Goal: Find contact information: Find contact information

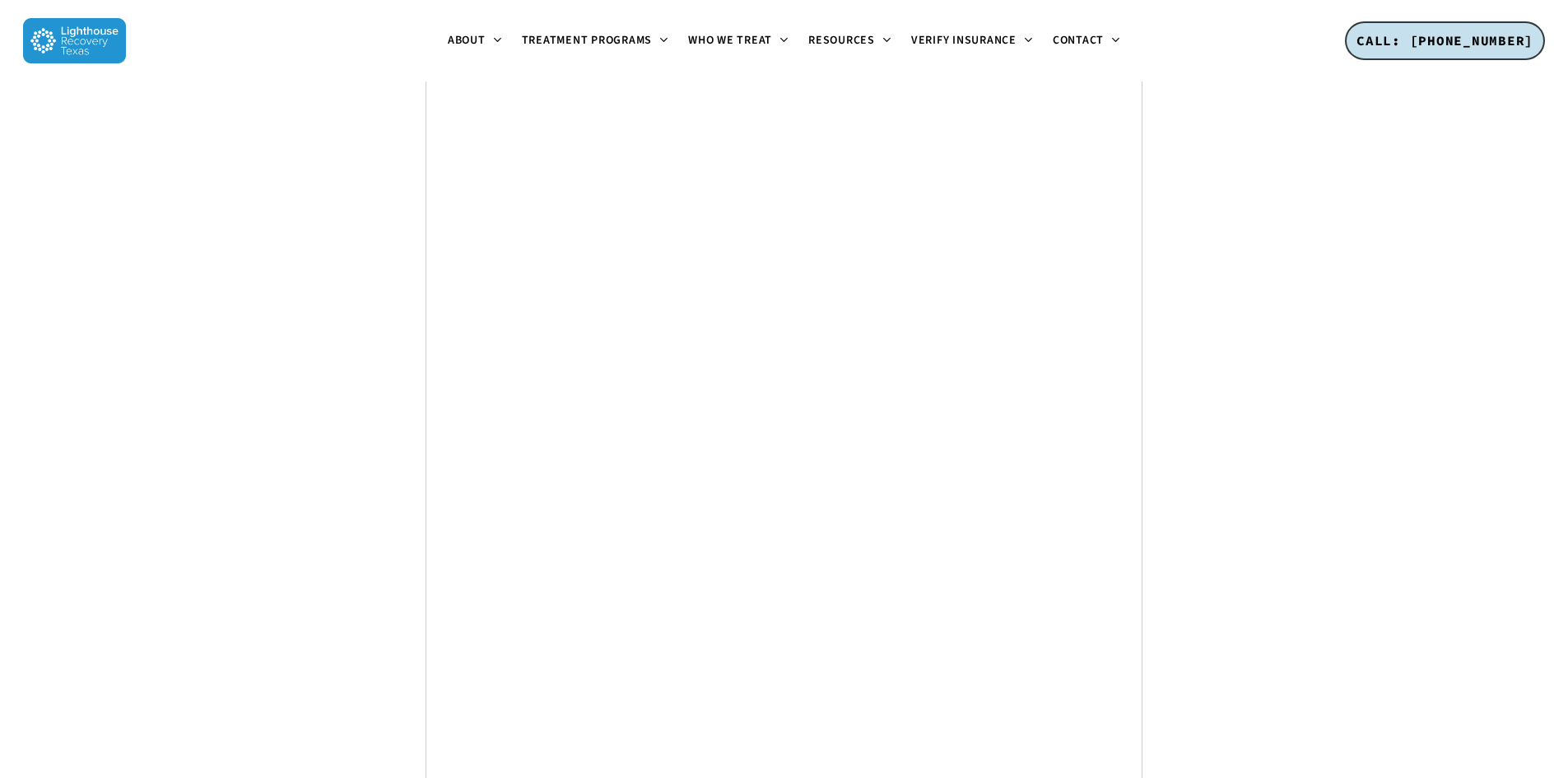
scroll to position [6183, 0]
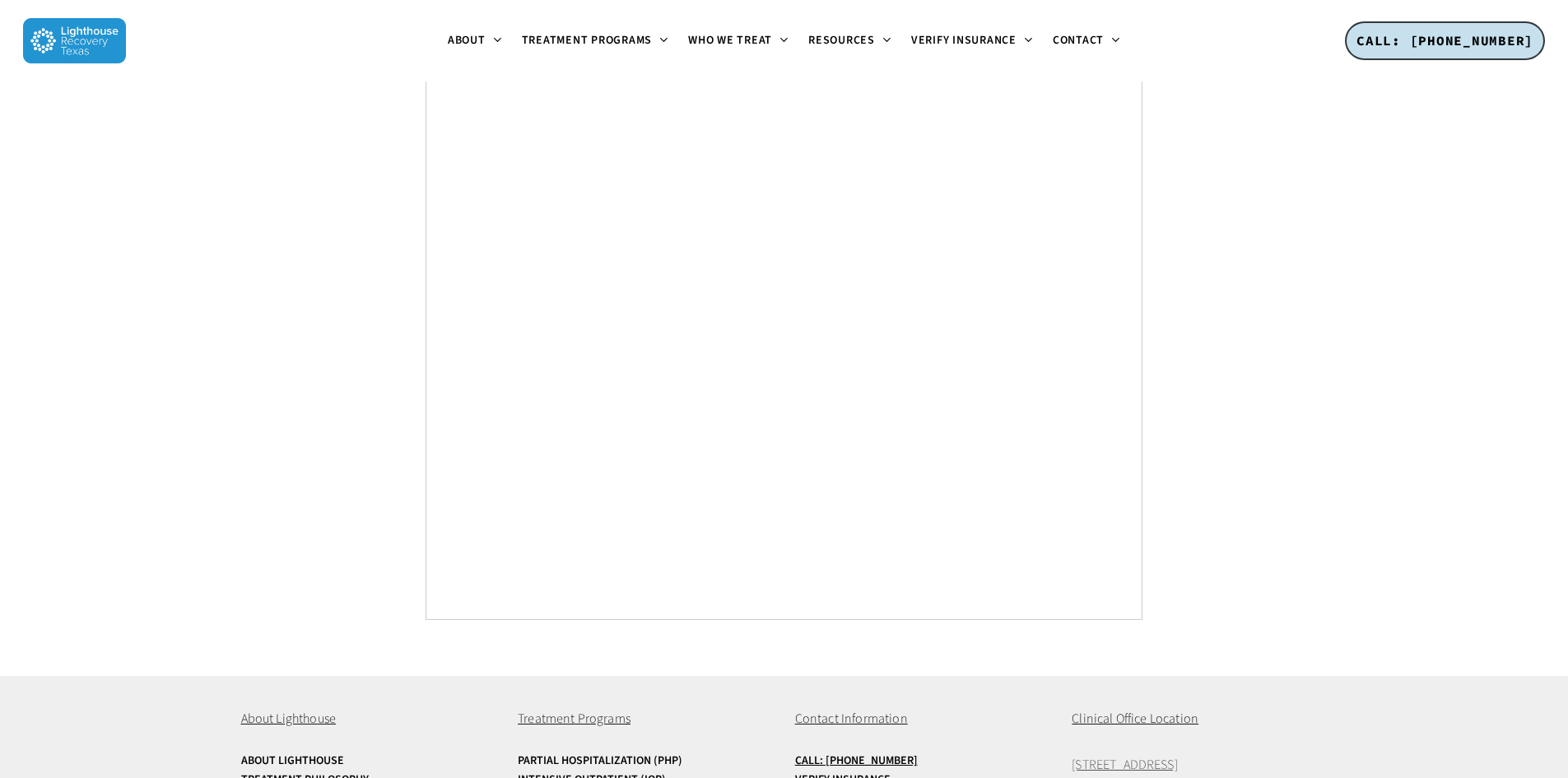
drag, startPoint x: 1223, startPoint y: 647, endPoint x: 1211, endPoint y: 649, distance: 12.2
click at [1211, 754] on p "[STREET_ADDRESS]" at bounding box center [1200, 765] width 255 height 22
copy span "75240"
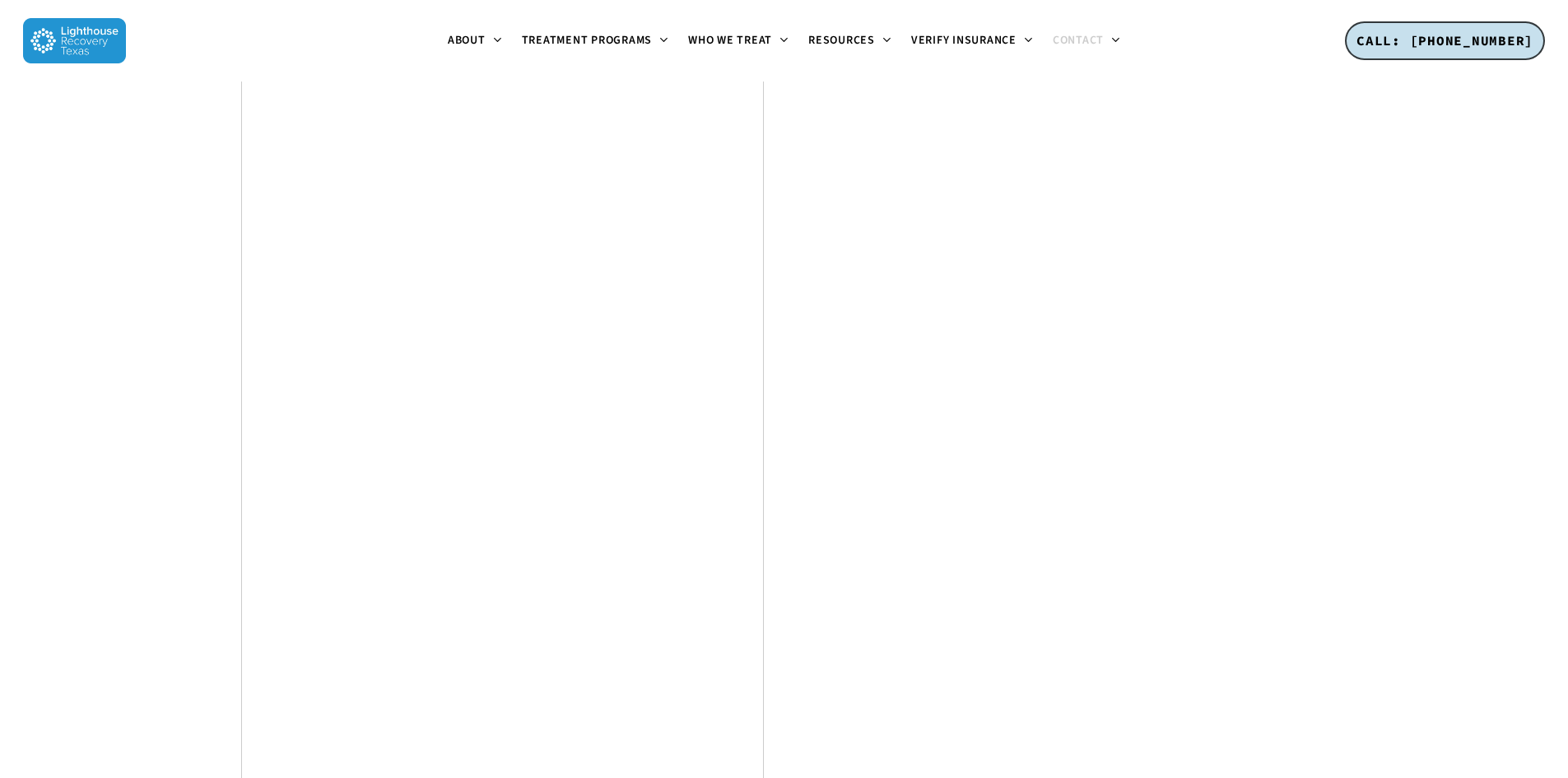
scroll to position [982, 0]
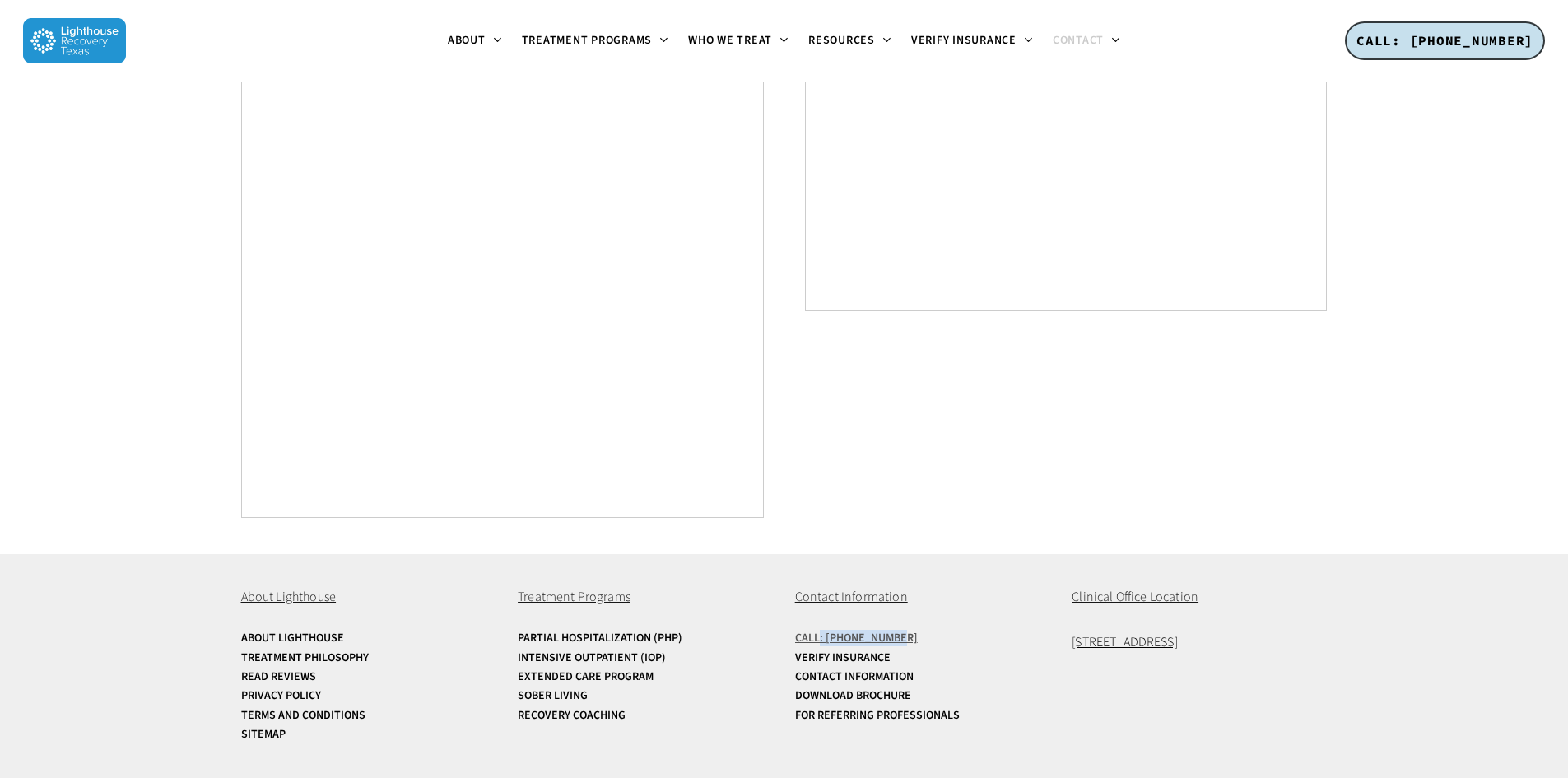
drag, startPoint x: 820, startPoint y: 627, endPoint x: 894, endPoint y: 641, distance: 75.3
click at [894, 641] on div "Contact Information Call: [PHONE_NUMBER] Verify Insurance Contact Information D…" at bounding box center [923, 656] width 255 height 139
copy u ": [PHONE_NUMBER]"
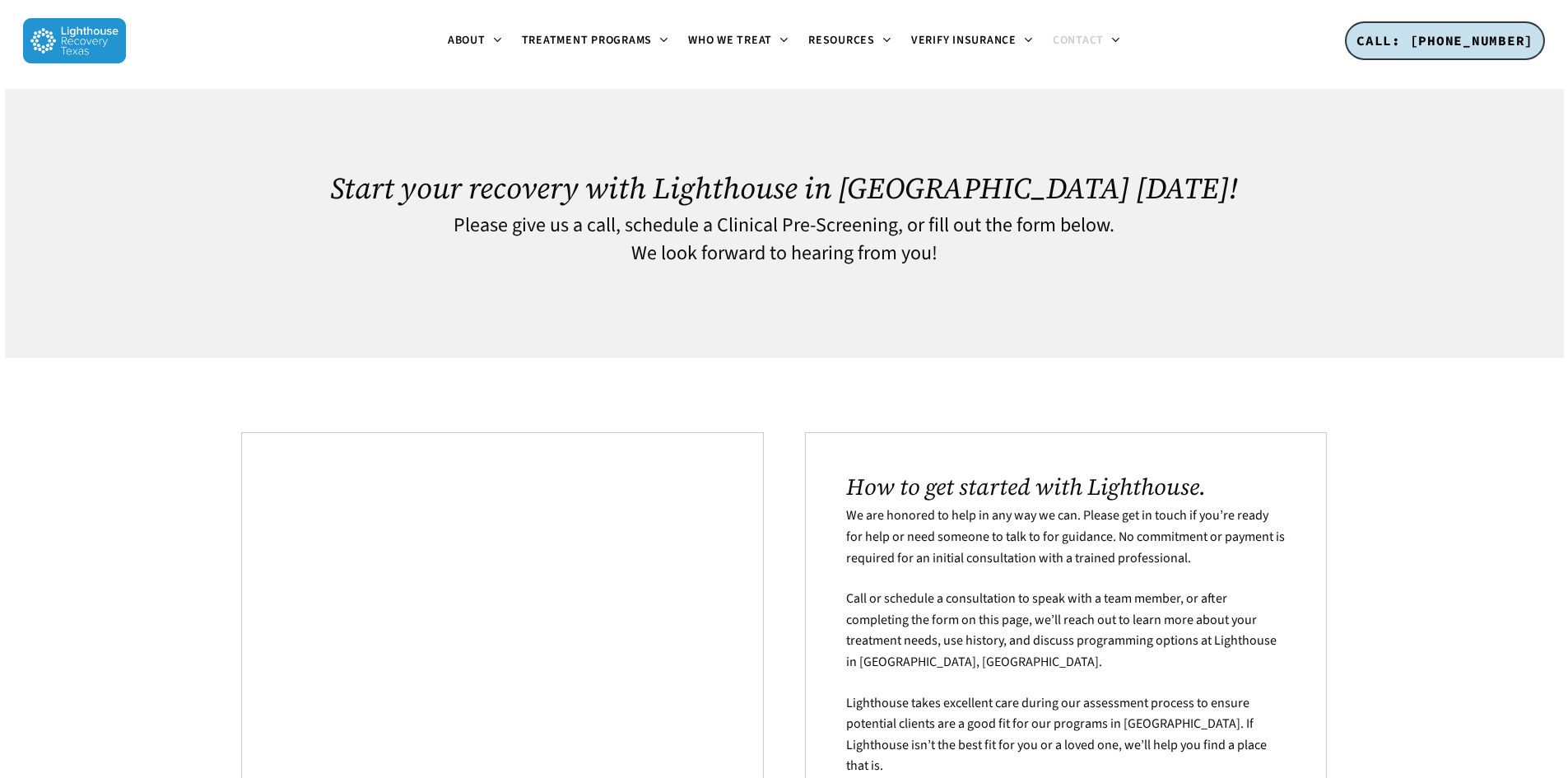
scroll to position [0, 0]
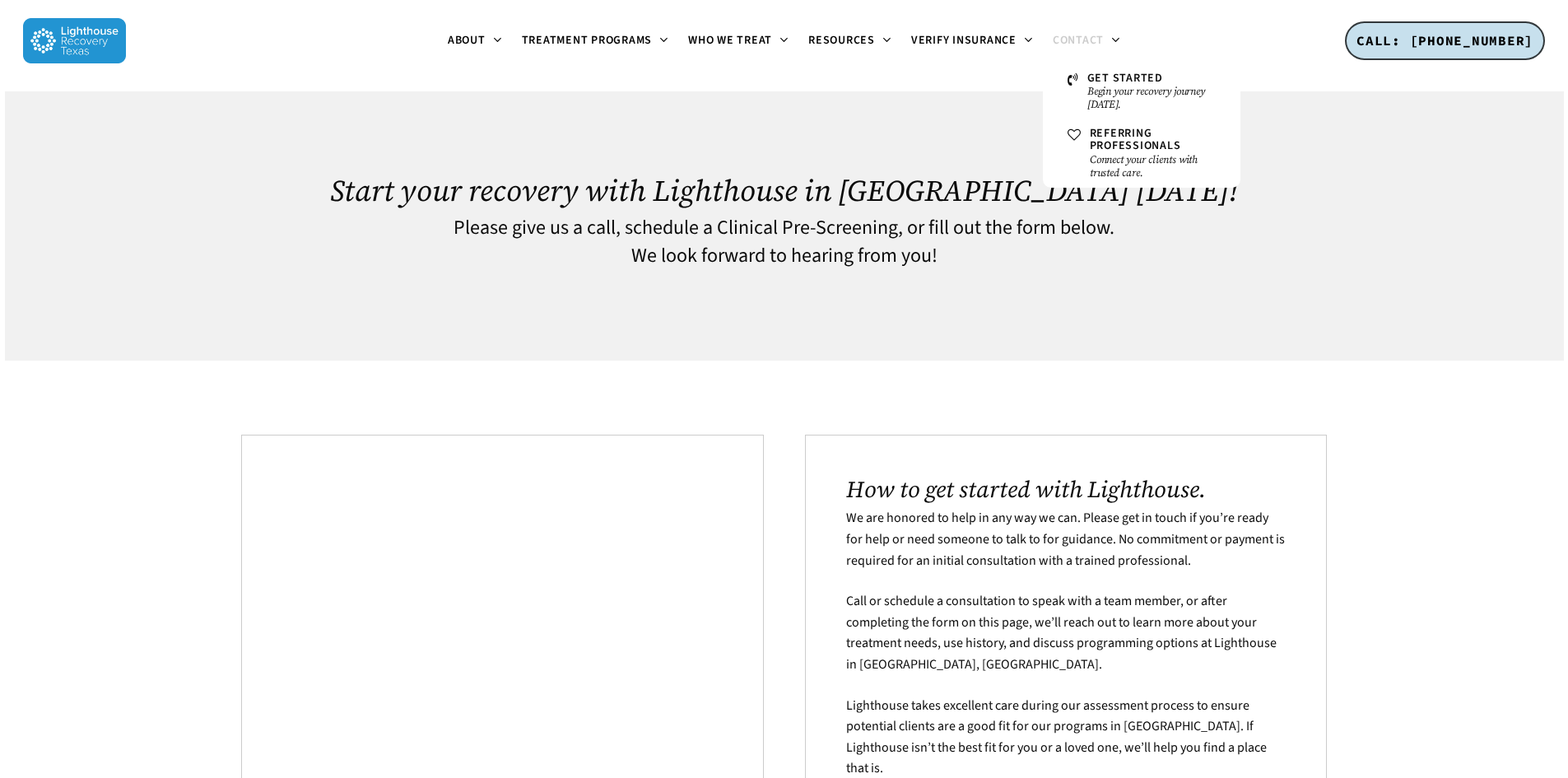
click at [1072, 43] on span "Contact" at bounding box center [1079, 40] width 51 height 17
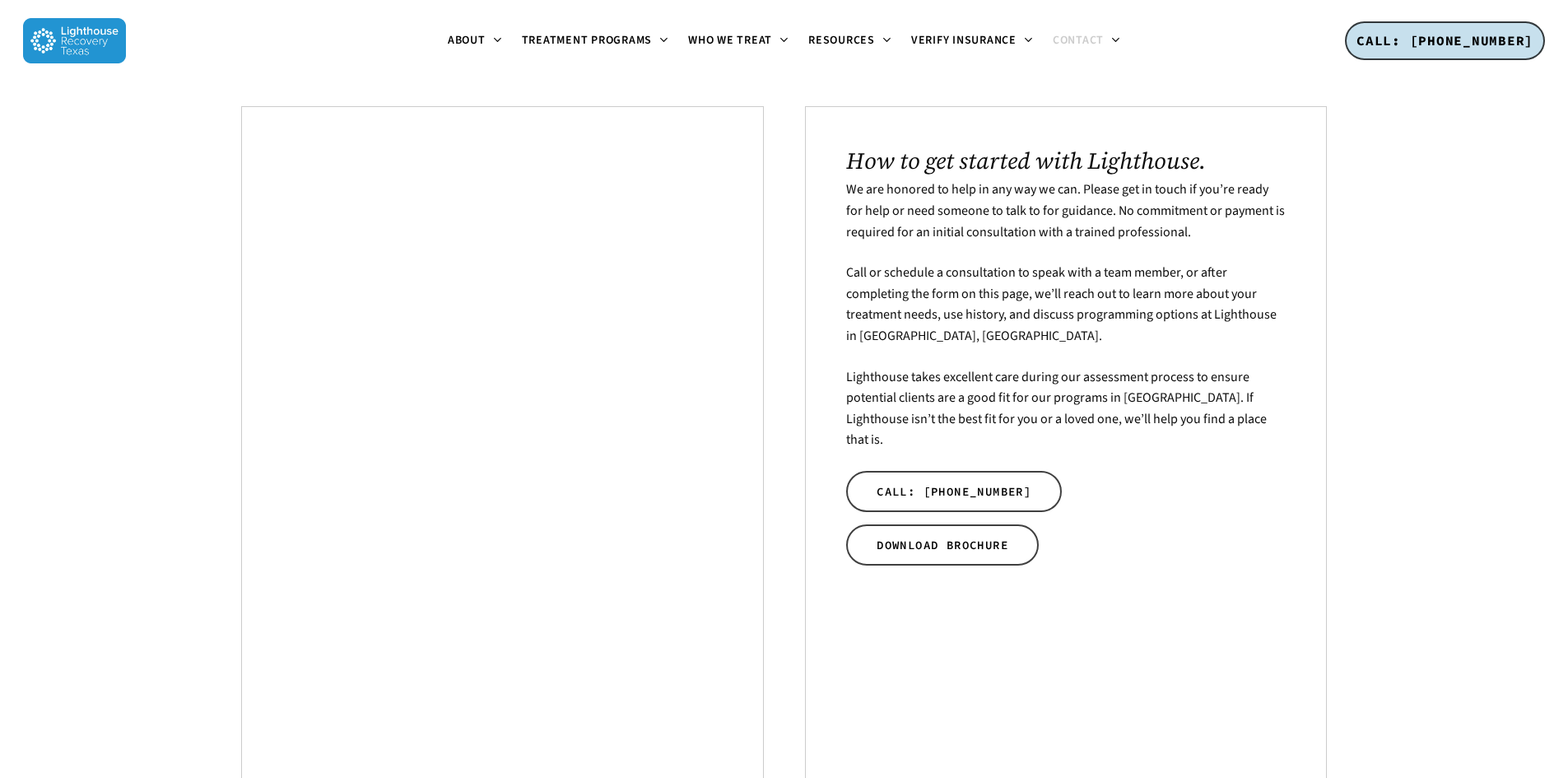
scroll to position [323, 0]
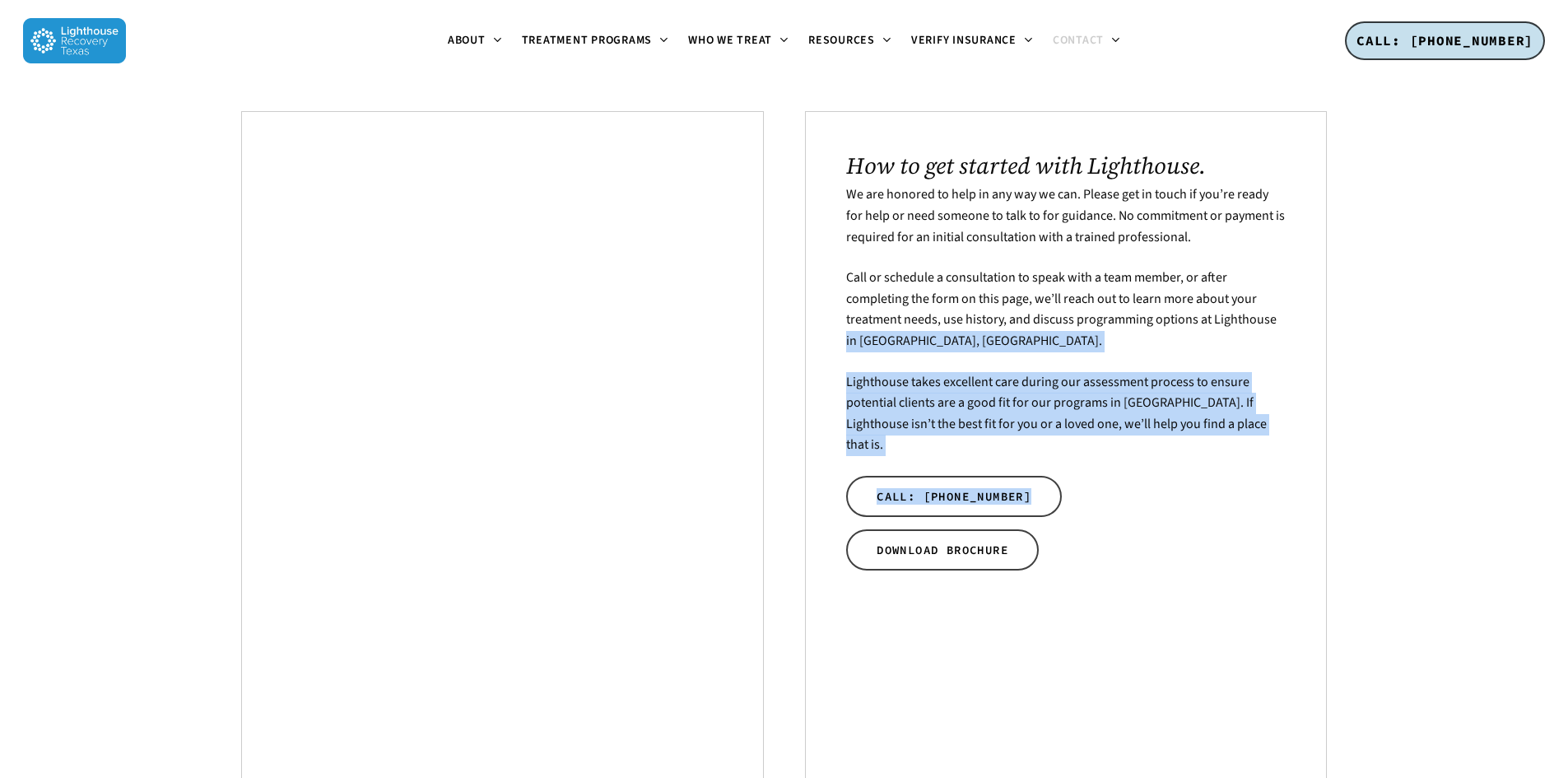
drag, startPoint x: 1231, startPoint y: 441, endPoint x: 805, endPoint y: 361, distance: 433.4
click at [805, 361] on div "How to get started with Lighthouse. We are honored to help in any way we can. P…" at bounding box center [1066, 540] width 523 height 859
click at [840, 390] on div "How to get started with Lighthouse. We are honored to help in any way we can. P…" at bounding box center [1066, 540] width 523 height 859
drag, startPoint x: 1210, startPoint y: 427, endPoint x: 826, endPoint y: 371, distance: 388.1
click at [826, 371] on div "How to get started with Lighthouse. We are honored to help in any way we can. P…" at bounding box center [1066, 540] width 523 height 859
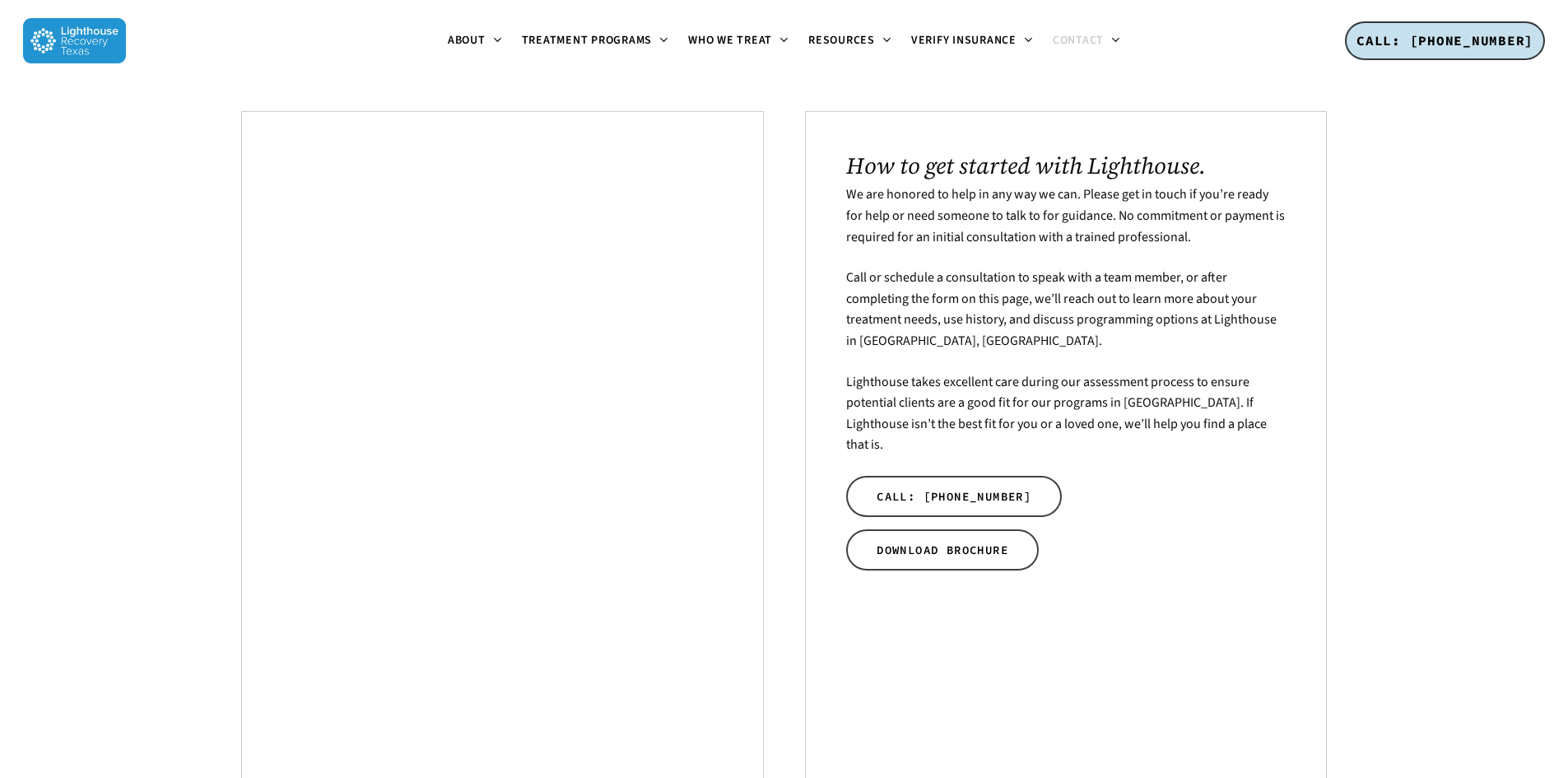
click at [973, 324] on p "Call or schedule a consultation to speak with a team member, or after completin…" at bounding box center [1065, 319] width 439 height 104
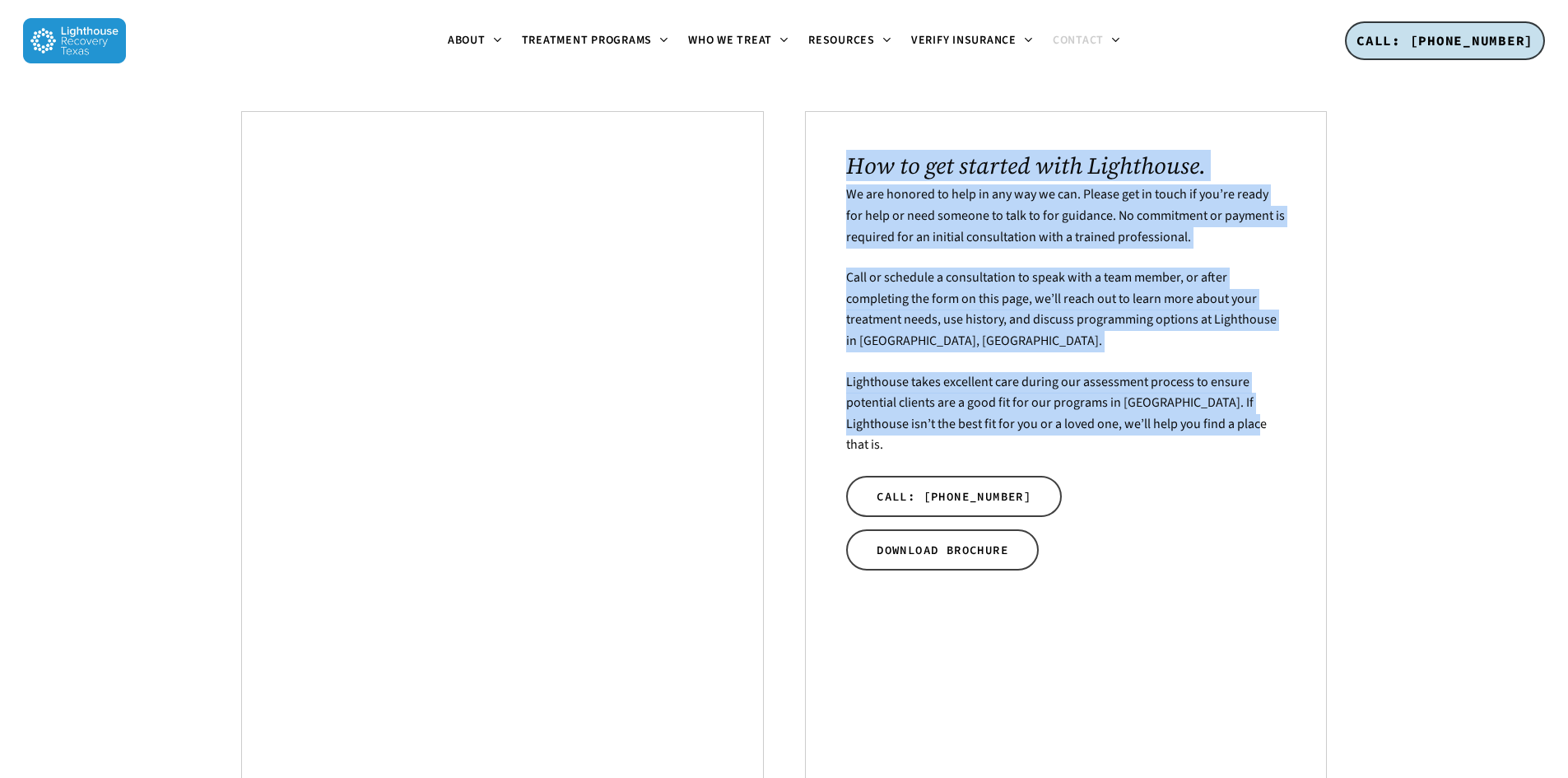
drag, startPoint x: 1224, startPoint y: 434, endPoint x: 836, endPoint y: 152, distance: 479.7
click at [836, 152] on div "How to get started with Lighthouse. We are honored to help in any way we can. P…" at bounding box center [1066, 540] width 523 height 859
click at [850, 200] on span "We are honored to help in any way we can. Please get in touch if you’re ready f…" at bounding box center [1065, 215] width 439 height 60
drag, startPoint x: 852, startPoint y: 168, endPoint x: 1217, endPoint y: 446, distance: 458.8
click at [1217, 446] on div "How to get started with Lighthouse. We are honored to help in any way we can. P…" at bounding box center [1065, 539] width 439 height 775
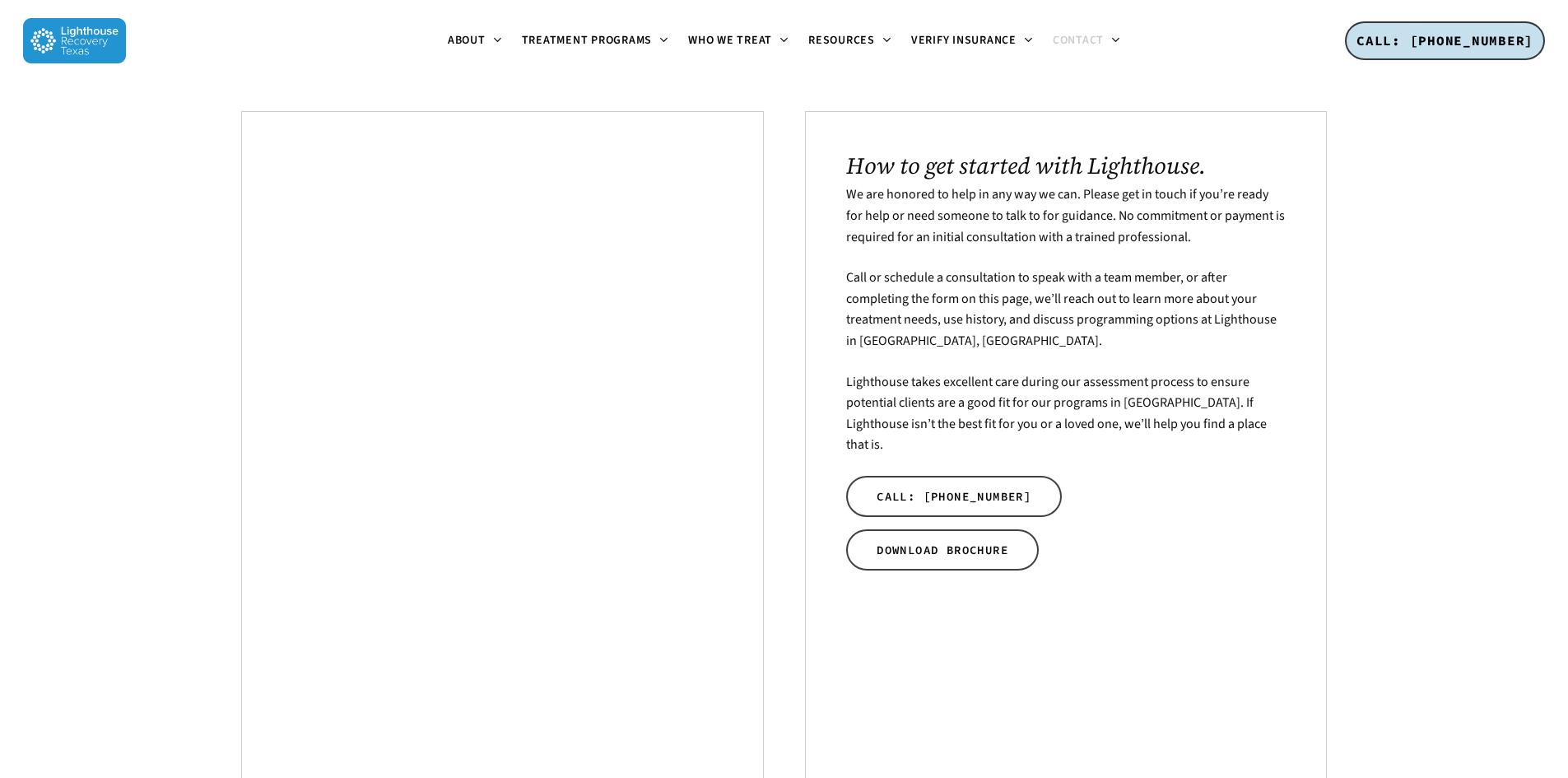
click at [1217, 446] on div "How to get started with Lighthouse. We are honored to help in any way we can. P…" at bounding box center [1065, 539] width 439 height 775
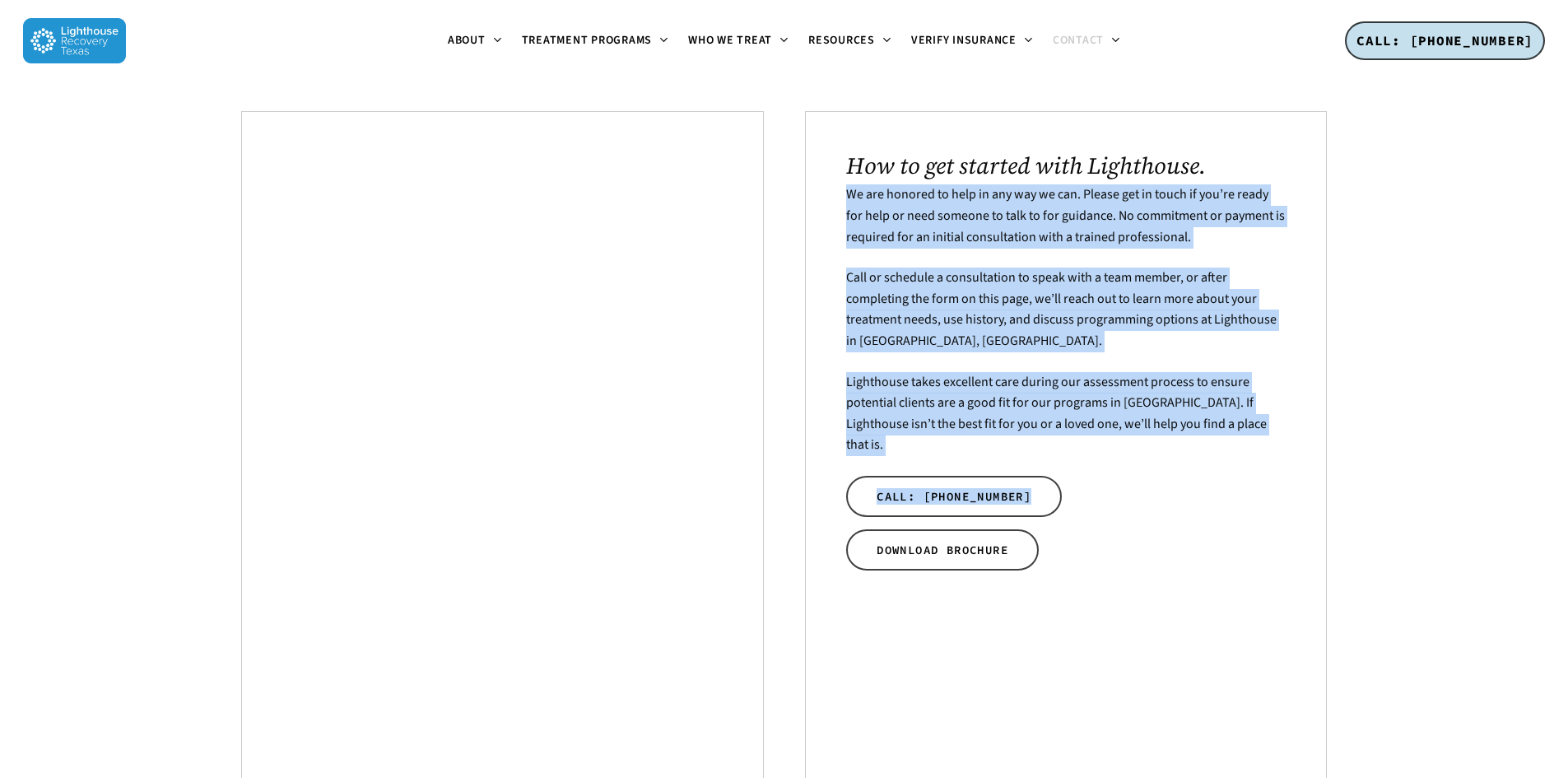
drag, startPoint x: 1117, startPoint y: 500, endPoint x: 815, endPoint y: 191, distance: 432.1
click at [815, 191] on div "How to get started with Lighthouse. We are honored to help in any way we can. P…" at bounding box center [1066, 540] width 523 height 859
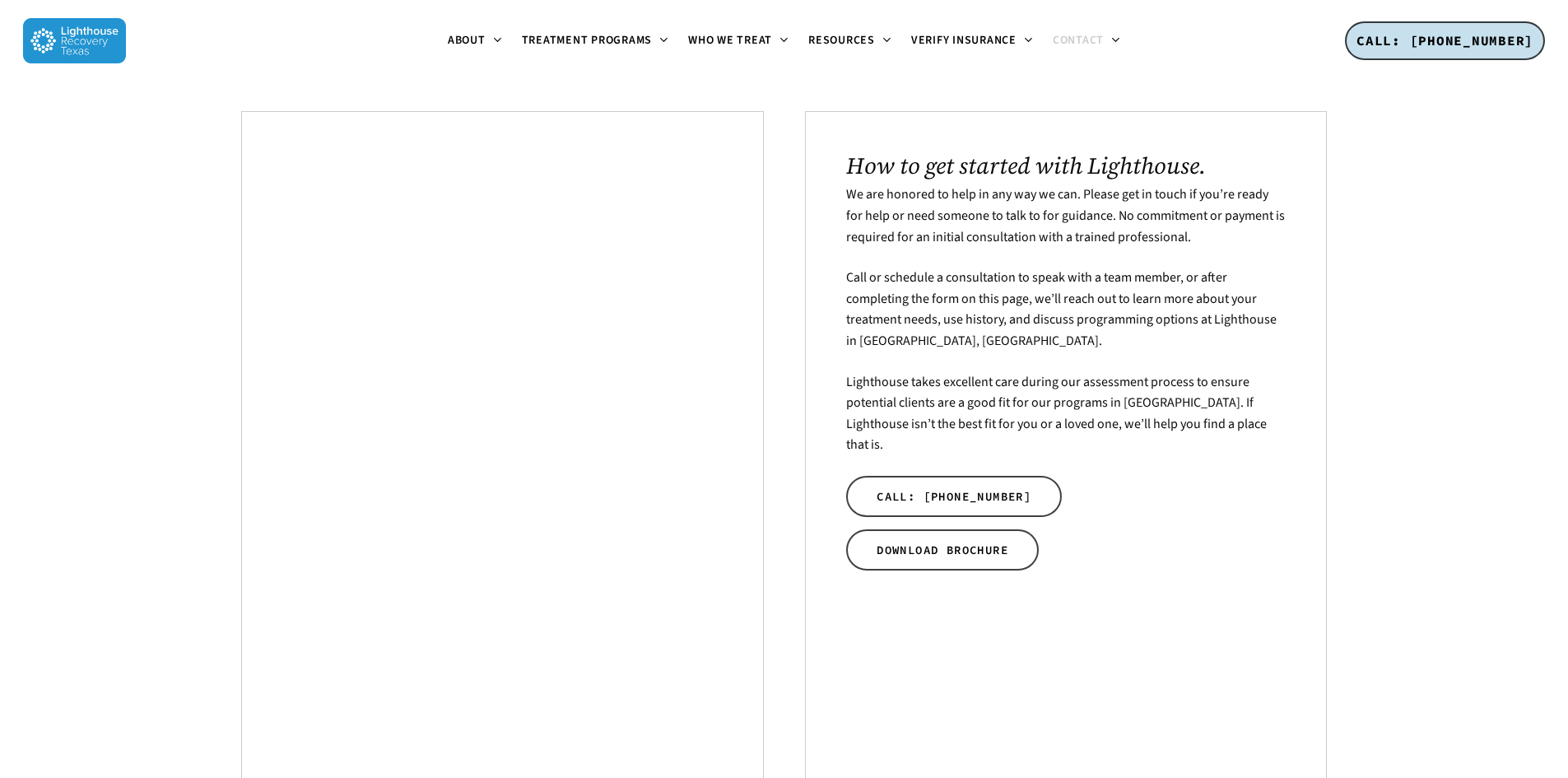
click at [1203, 438] on div "How to get started with Lighthouse. We are honored to help in any way we can. P…" at bounding box center [1065, 539] width 439 height 775
